Goal: Task Accomplishment & Management: Manage account settings

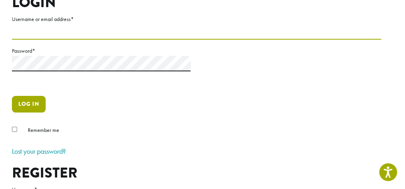
type input "**********"
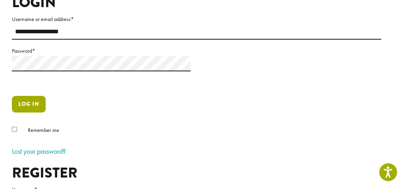
click at [35, 104] on button "Log in" at bounding box center [29, 104] width 34 height 17
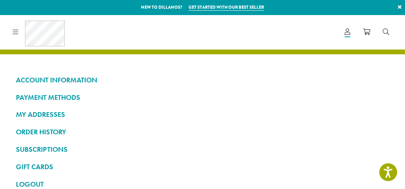
click at [0, 0] on span "Contact" at bounding box center [0, 0] width 0 height 0
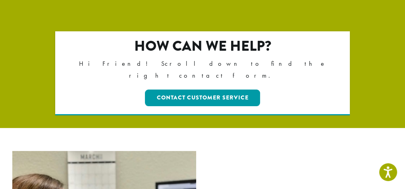
scroll to position [119, 0]
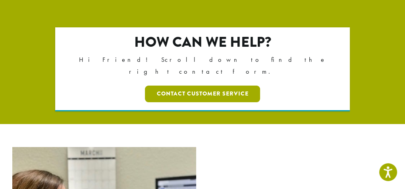
click at [201, 86] on link "Contact Customer Service" at bounding box center [203, 94] width 116 height 17
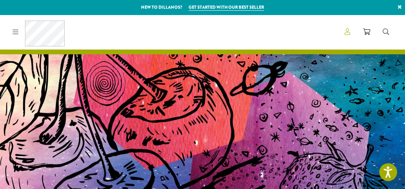
click at [0, 0] on span "Account" at bounding box center [0, 0] width 0 height 0
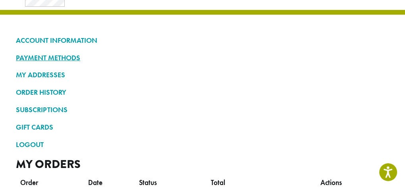
click at [74, 58] on link "PAYMENT METHODS" at bounding box center [202, 57] width 373 height 13
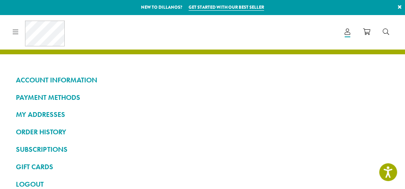
click at [0, 0] on span "Contact" at bounding box center [0, 0] width 0 height 0
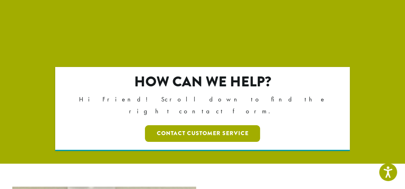
click at [200, 125] on link "Contact Customer Service" at bounding box center [203, 133] width 116 height 17
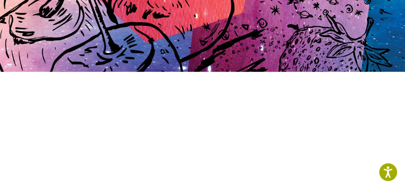
scroll to position [127, 0]
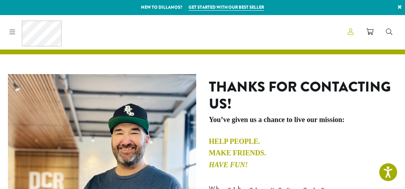
click at [0, 0] on span "Account" at bounding box center [0, 0] width 0 height 0
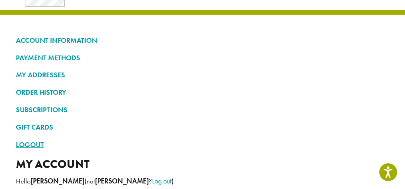
click at [35, 145] on link "LOGOUT" at bounding box center [202, 144] width 373 height 13
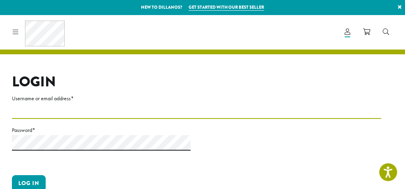
type input "**********"
